Goal: Information Seeking & Learning: Understand process/instructions

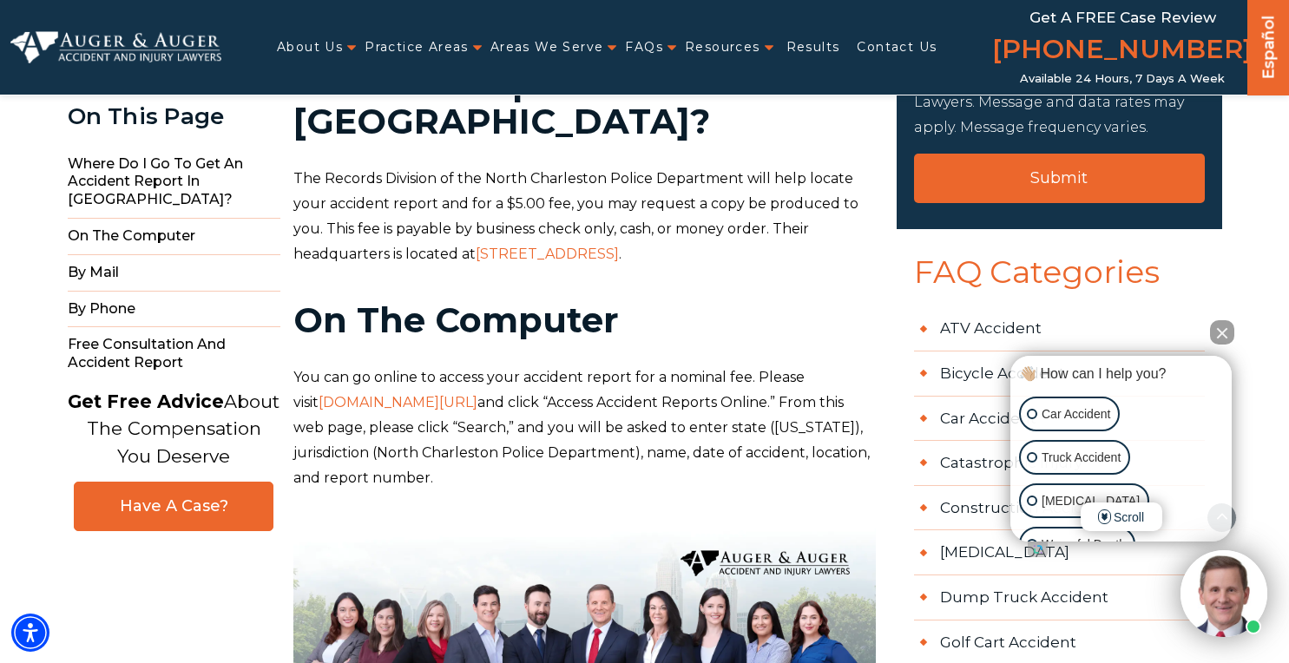
scroll to position [633, 0]
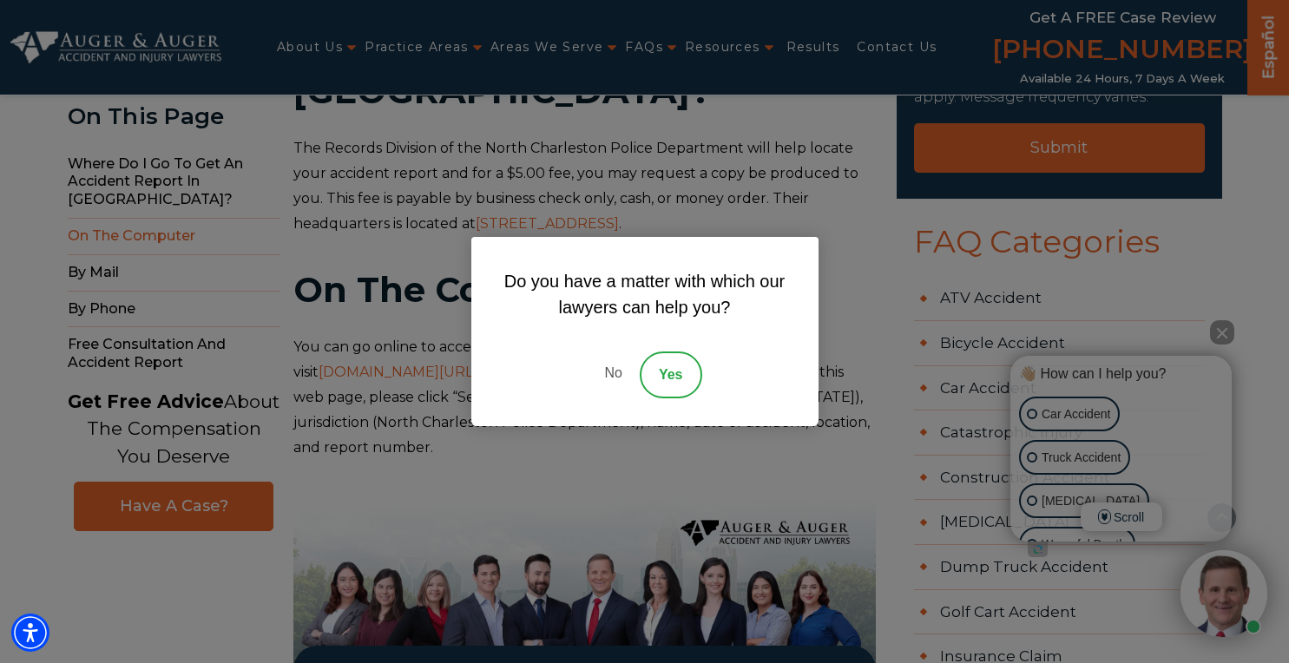
click at [618, 367] on link "No" at bounding box center [613, 374] width 52 height 47
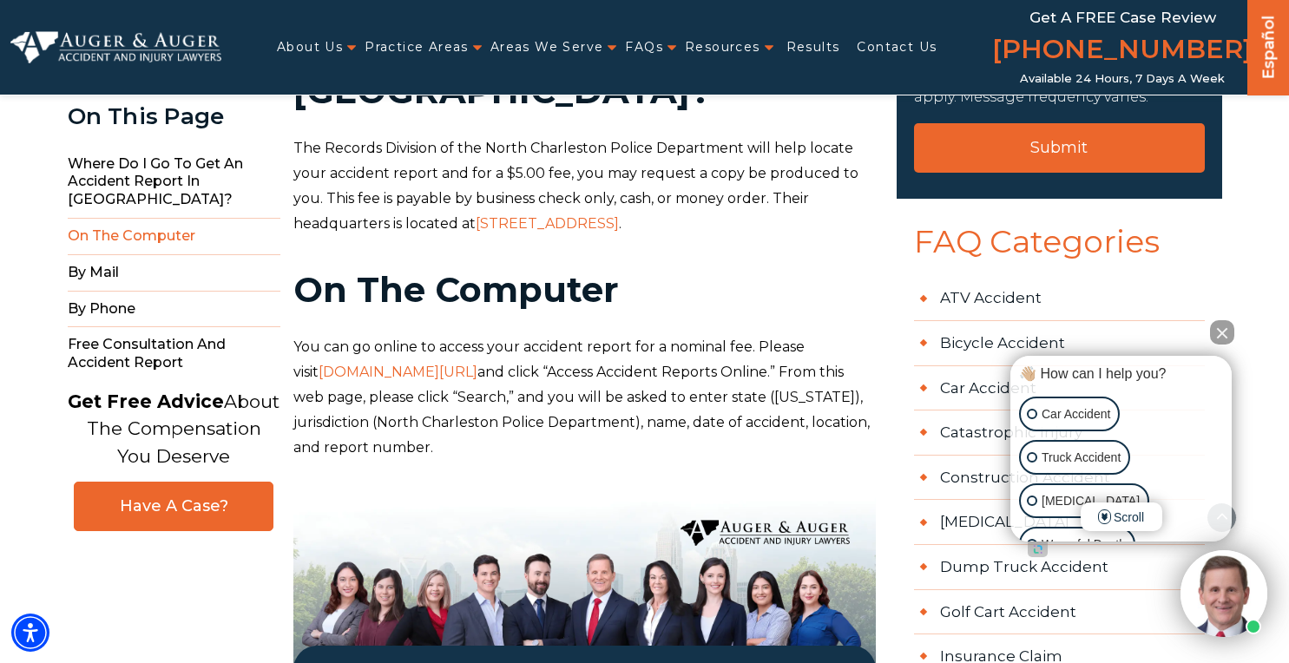
click at [756, 335] on p "You can go online to access your accident report for a nominal fee. Please visi…" at bounding box center [584, 397] width 582 height 125
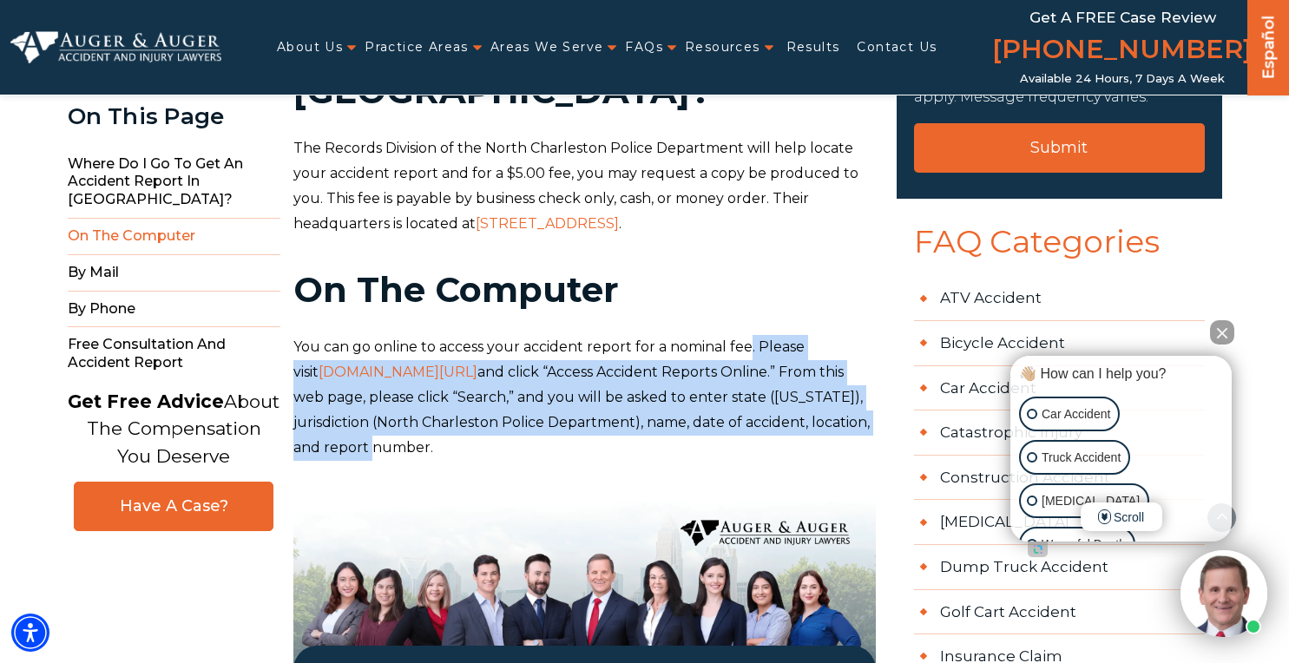
drag, startPoint x: 749, startPoint y: 246, endPoint x: 838, endPoint y: 358, distance: 143.9
click at [838, 358] on p "You can go online to access your accident report for a nominal fee. Please visi…" at bounding box center [584, 397] width 582 height 125
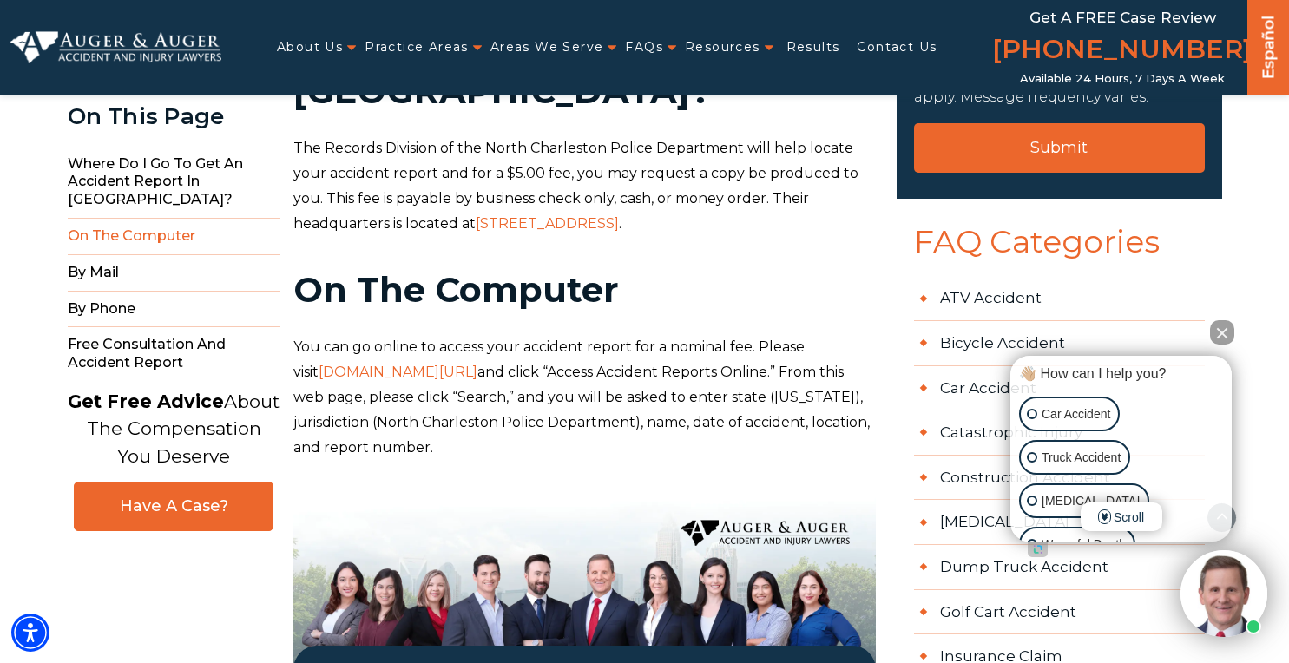
drag, startPoint x: 683, startPoint y: 214, endPoint x: 662, endPoint y: 214, distance: 20.8
click at [683, 271] on h2 "On The Computer" at bounding box center [584, 290] width 582 height 38
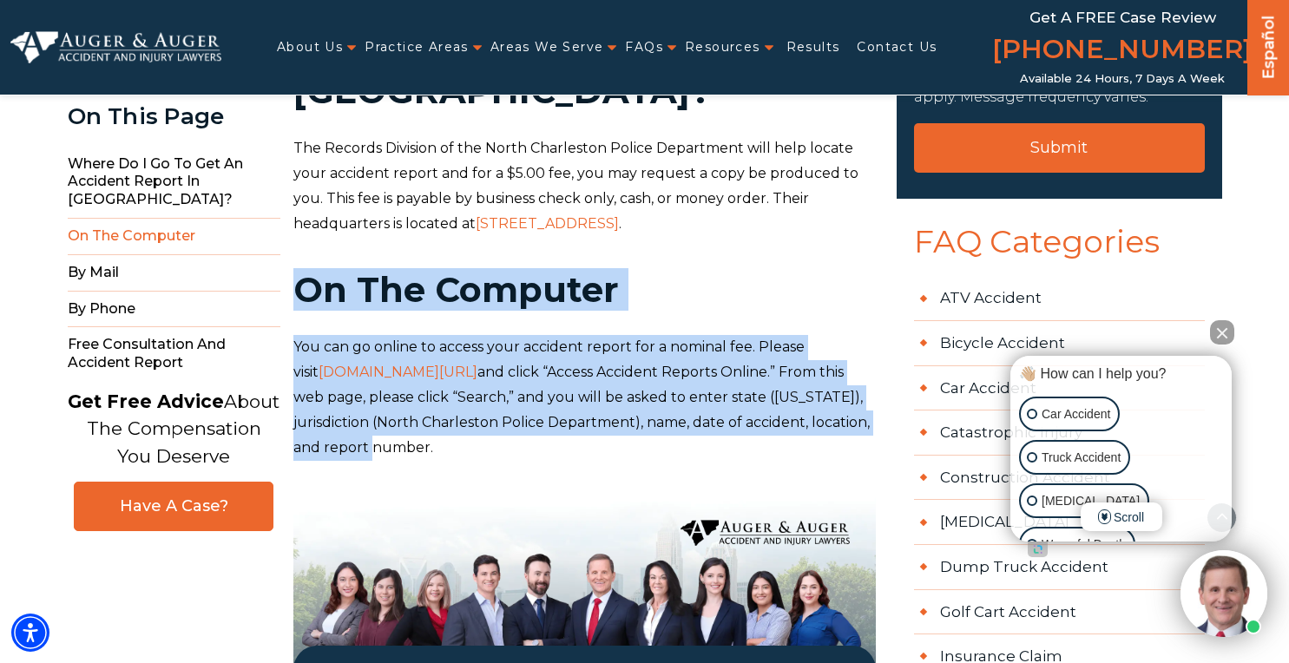
drag, startPoint x: 281, startPoint y: 184, endPoint x: 697, endPoint y: 347, distance: 446.6
copy div "On The Computer You can go online to access your accident report for a nominal …"
